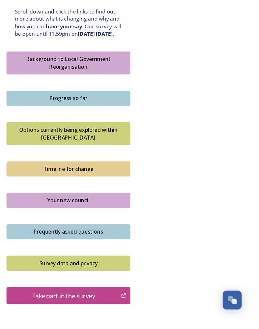
scroll to position [392, 0]
click at [130, 301] on icon "Take part in the survey" at bounding box center [127, 304] width 6 height 7
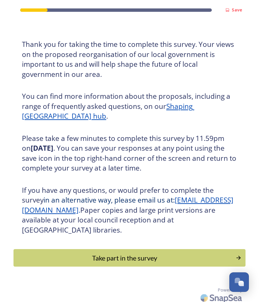
scroll to position [28, 0]
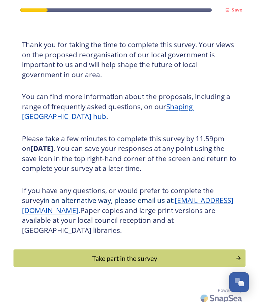
click at [126, 260] on button "Take part in the survey" at bounding box center [129, 258] width 232 height 18
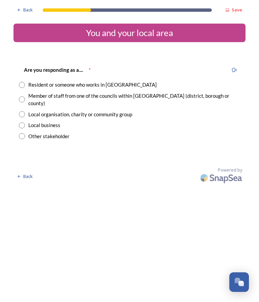
click at [24, 84] on input "radio" at bounding box center [22, 85] width 6 height 6
radio input "true"
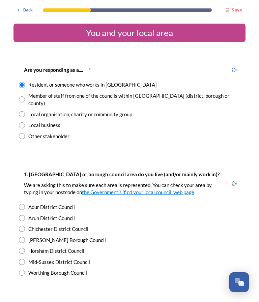
click at [23, 215] on input "radio" at bounding box center [22, 218] width 6 height 6
radio input "true"
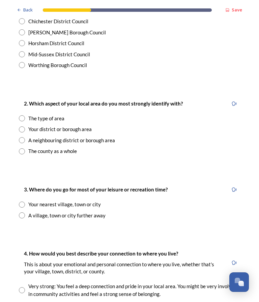
scroll to position [208, 0]
click at [21, 126] on input "radio" at bounding box center [22, 129] width 6 height 6
radio input "true"
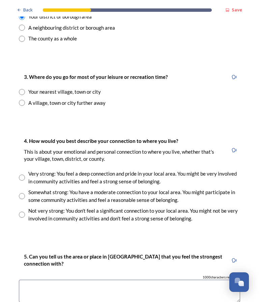
scroll to position [321, 0]
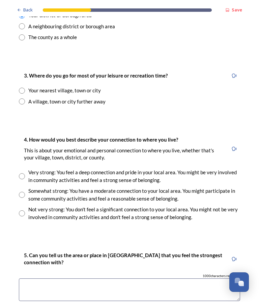
click at [22, 88] on input "radio" at bounding box center [22, 91] width 6 height 6
radio input "true"
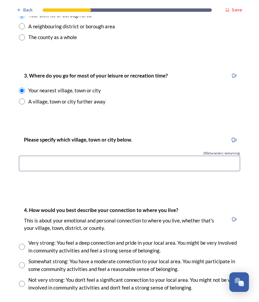
click at [24, 262] on input "radio" at bounding box center [22, 265] width 6 height 6
radio input "true"
click at [53, 156] on input at bounding box center [129, 163] width 221 height 15
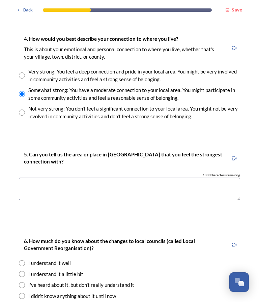
scroll to position [495, 0]
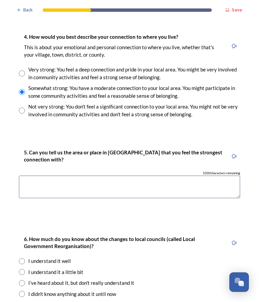
type input "Ferring, Worthing, [GEOGRAPHIC_DATA]"
click at [87, 176] on textarea at bounding box center [129, 187] width 221 height 23
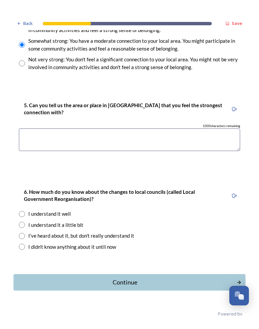
scroll to position [555, 0]
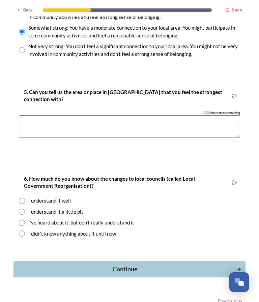
click at [55, 115] on textarea at bounding box center [129, 126] width 221 height 23
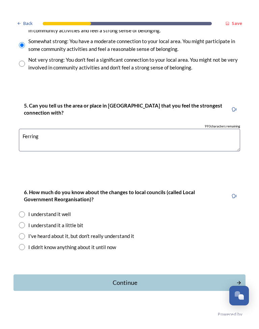
scroll to position [528, 0]
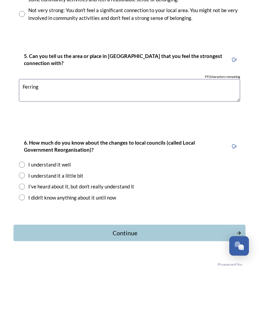
type textarea "Ferring"
click at [26, 224] on div "I understand it well" at bounding box center [129, 228] width 221 height 8
radio input "true"
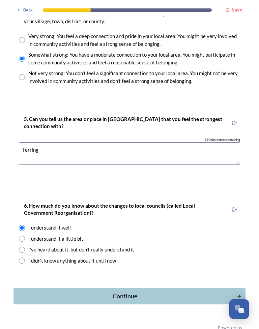
click at [131, 291] on div "Continue" at bounding box center [124, 295] width 215 height 9
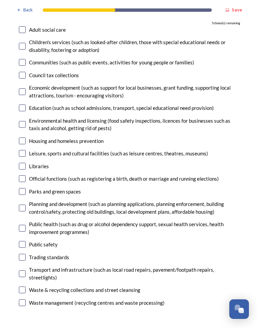
scroll to position [86, 0]
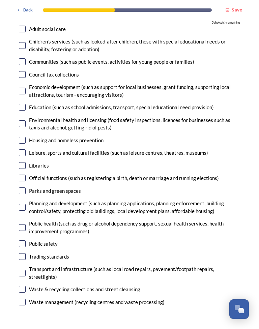
click at [21, 286] on input "checkbox" at bounding box center [22, 289] width 7 height 7
click at [20, 286] on input "checkbox" at bounding box center [22, 289] width 7 height 7
checkbox input "false"
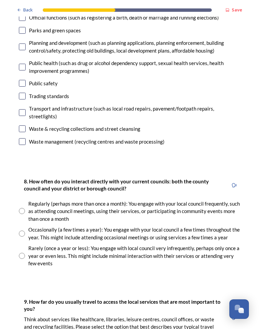
scroll to position [246, 0]
click at [23, 253] on input "radio" at bounding box center [22, 256] width 6 height 6
radio input "true"
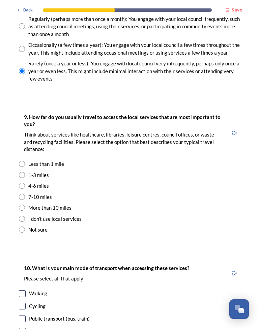
scroll to position [431, 0]
click at [23, 183] on input "radio" at bounding box center [22, 186] width 6 height 6
radio input "true"
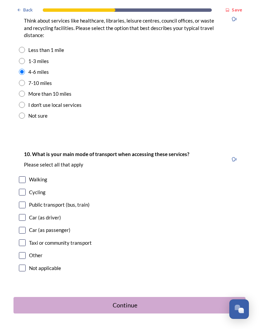
scroll to position [544, 0]
click at [23, 177] on input "checkbox" at bounding box center [22, 180] width 7 height 7
checkbox input "true"
click at [21, 227] on input "checkbox" at bounding box center [22, 230] width 7 height 7
checkbox input "true"
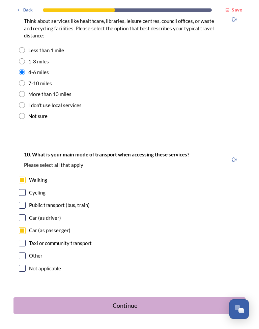
click at [19, 202] on input "checkbox" at bounding box center [22, 205] width 7 height 7
checkbox input "true"
click at [125, 301] on div "Continue" at bounding box center [124, 305] width 215 height 9
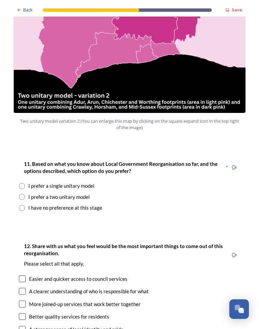
scroll to position [778, 0]
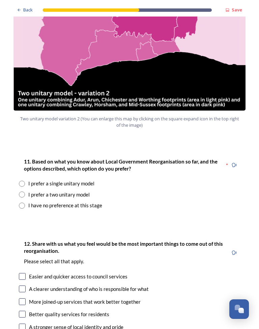
click at [20, 201] on div "I have no preference at this stage" at bounding box center [129, 205] width 221 height 8
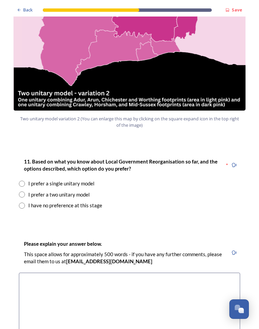
radio input "true"
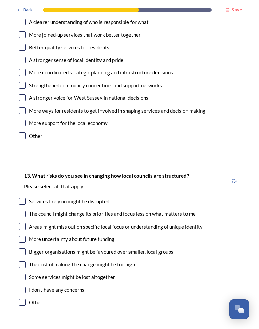
scroll to position [1190, 0]
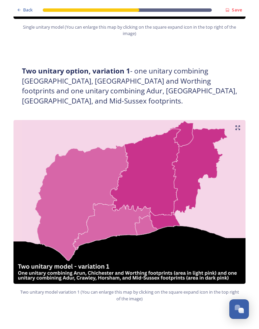
click at [25, 12] on span "Back" at bounding box center [27, 10] width 9 height 6
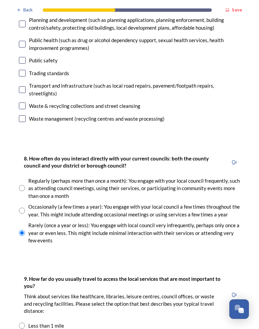
click at [24, 11] on span "Back" at bounding box center [27, 10] width 9 height 6
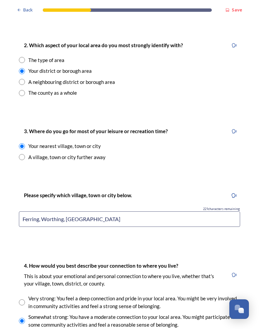
click at [24, 10] on span "Back" at bounding box center [27, 10] width 9 height 6
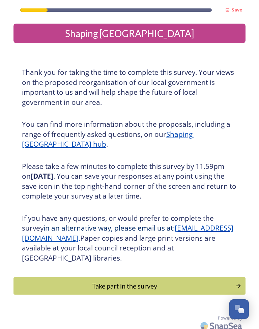
scroll to position [0, 0]
